Goal: Navigation & Orientation: Find specific page/section

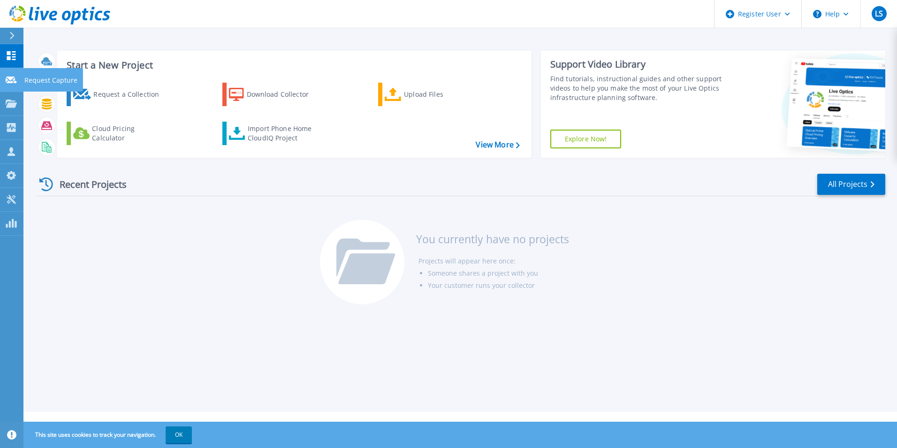
click at [2, 72] on link "Request Capture Request Capture" at bounding box center [11, 80] width 23 height 24
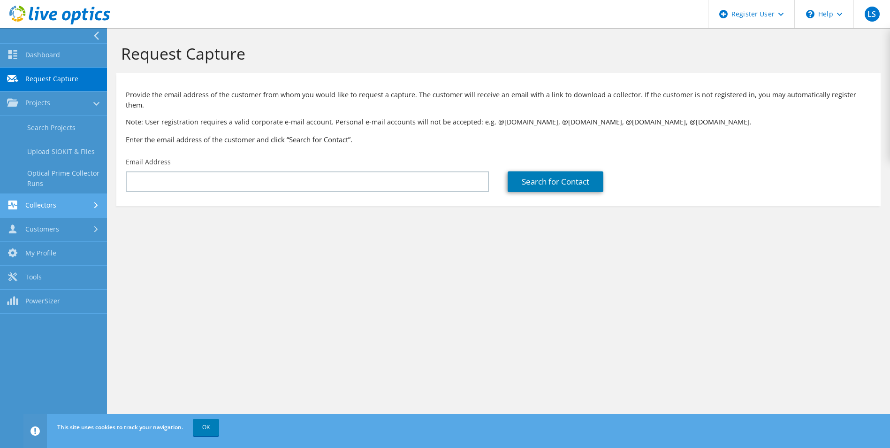
click at [62, 217] on link "Collectors" at bounding box center [53, 206] width 107 height 24
click at [67, 239] on link "Customers" at bounding box center [53, 230] width 107 height 24
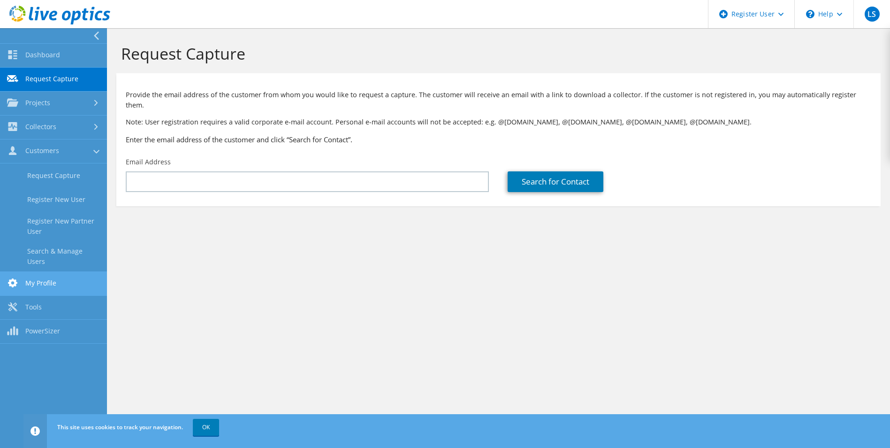
click at [67, 283] on link "My Profile" at bounding box center [53, 284] width 107 height 24
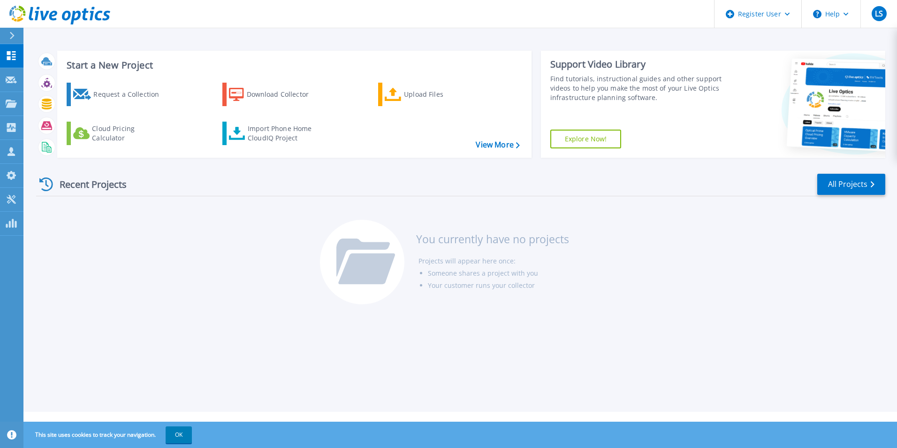
click at [107, 185] on div "Recent Projects" at bounding box center [87, 184] width 103 height 23
click at [421, 258] on li "Projects will appear here once:" at bounding box center [494, 261] width 151 height 12
